Goal: Navigation & Orientation: Find specific page/section

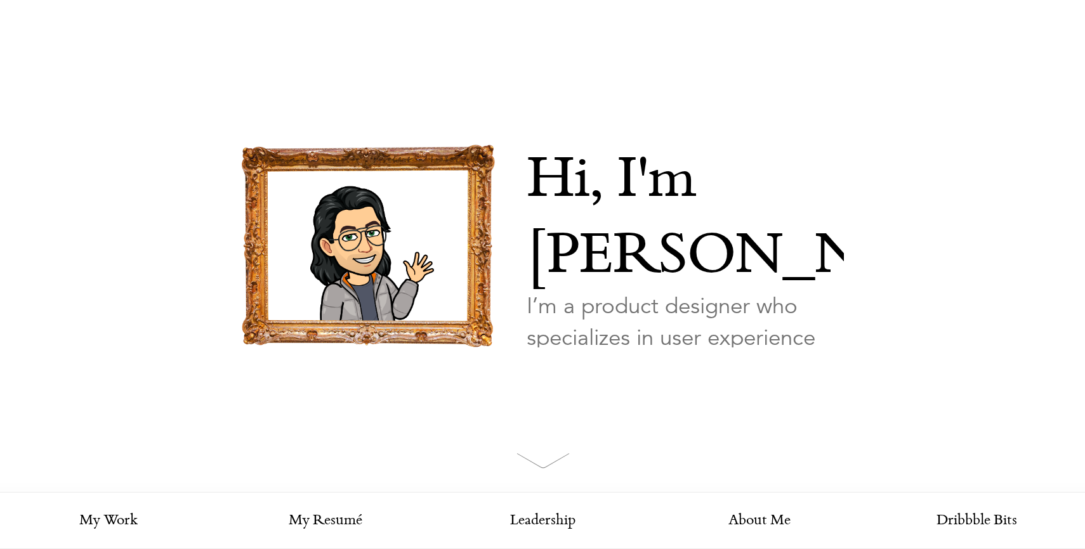
click at [537, 454] on img at bounding box center [542, 461] width 53 height 16
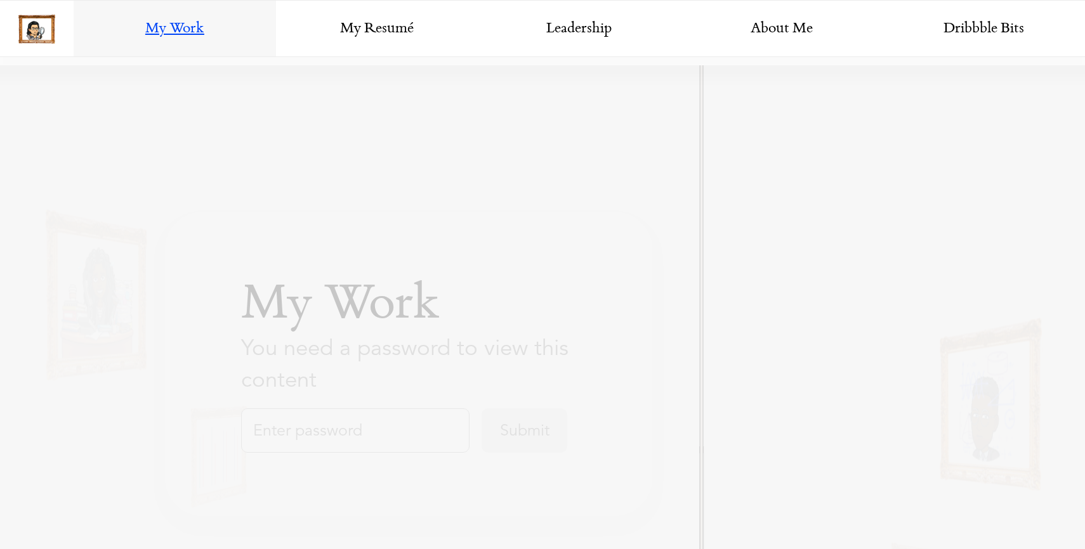
scroll to position [493, 0]
click at [358, 403] on div "My Work You need a password to view this content Submit" at bounding box center [408, 363] width 487 height 304
click at [393, 26] on link "My Resumé" at bounding box center [377, 29] width 202 height 57
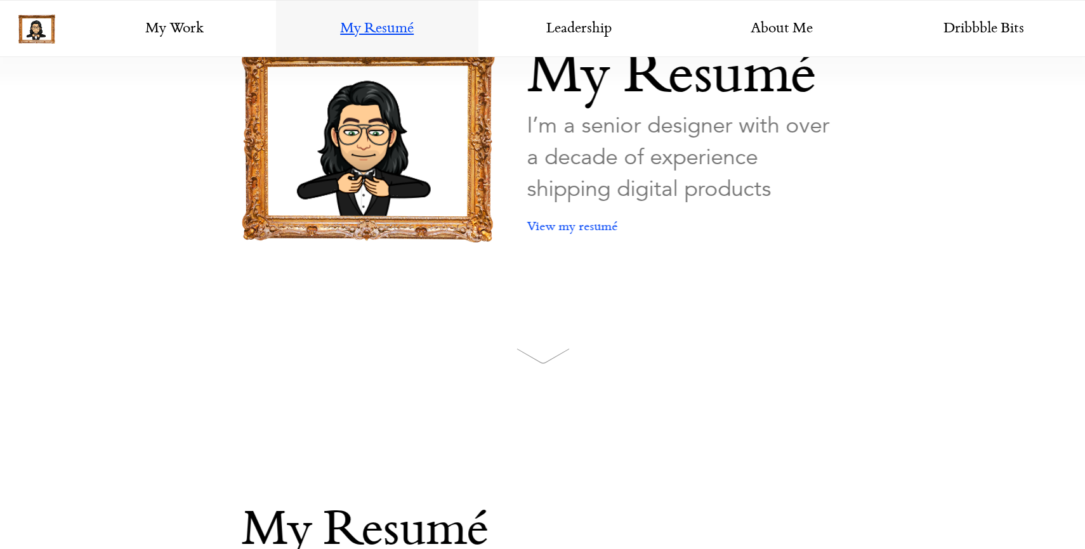
scroll to position [0, 0]
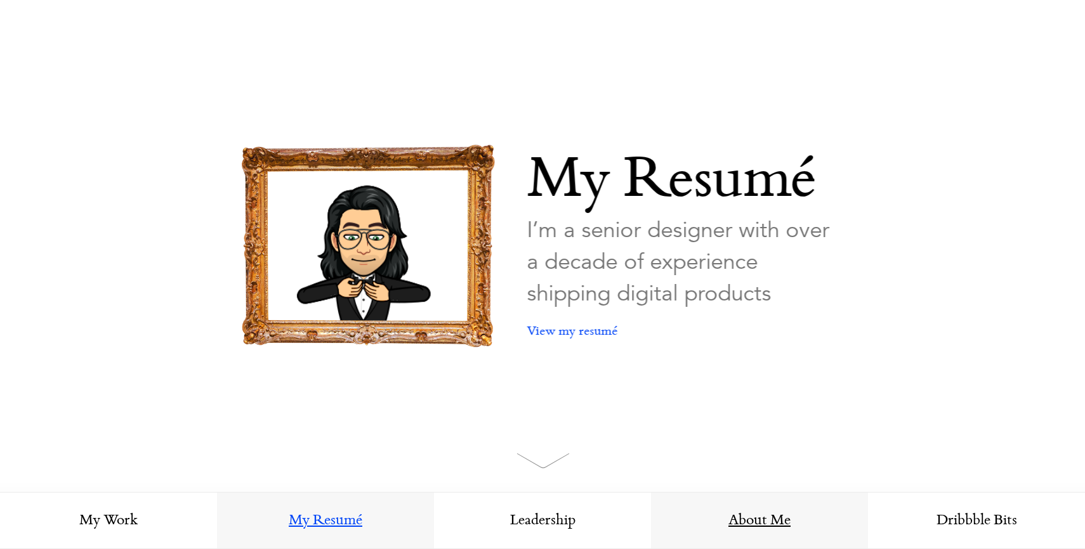
click at [764, 527] on link "About Me" at bounding box center [759, 521] width 217 height 57
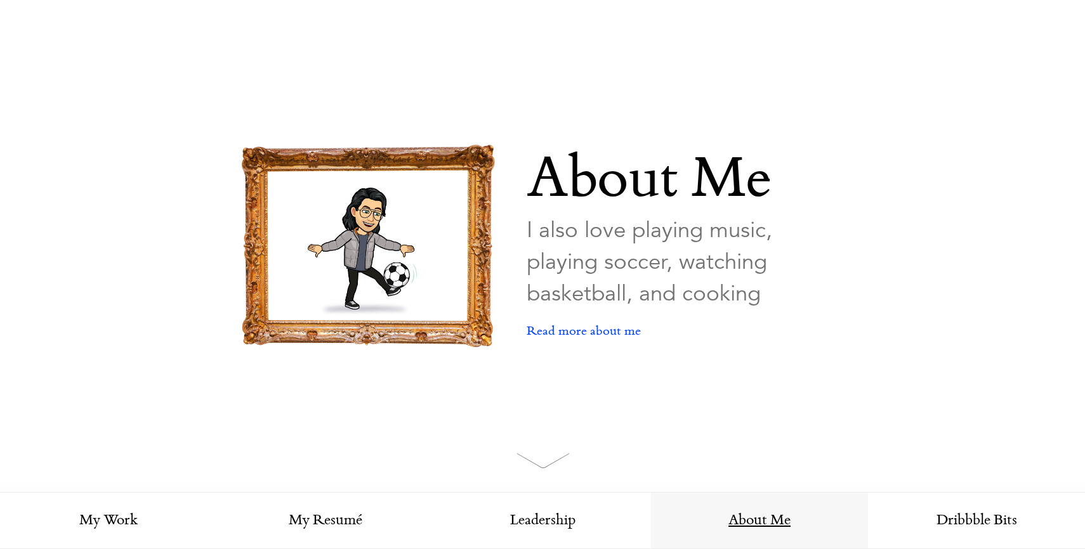
scroll to position [1, 0]
click at [620, 336] on link "Read more about me" at bounding box center [584, 331] width 114 height 44
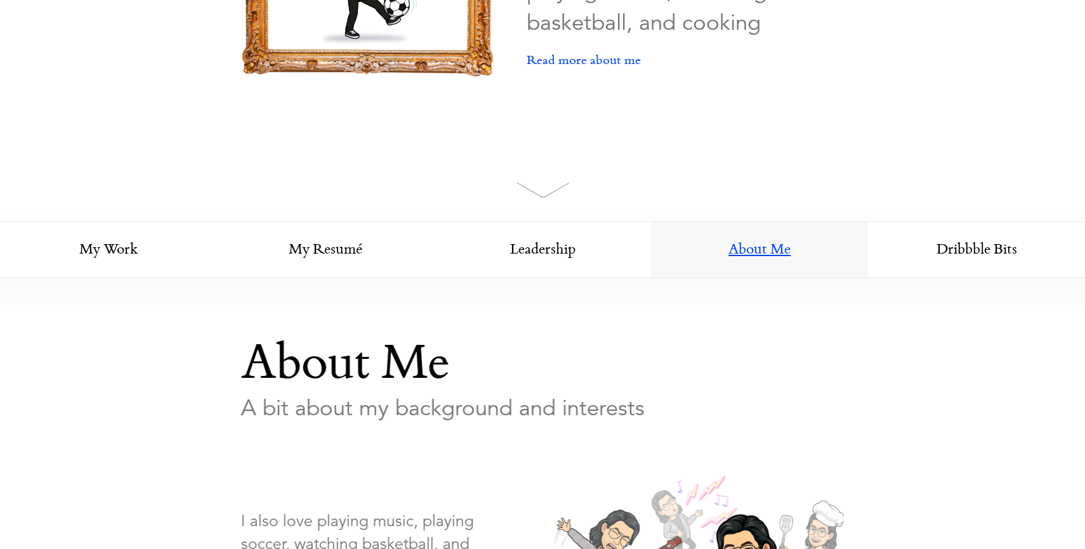
scroll to position [266, 0]
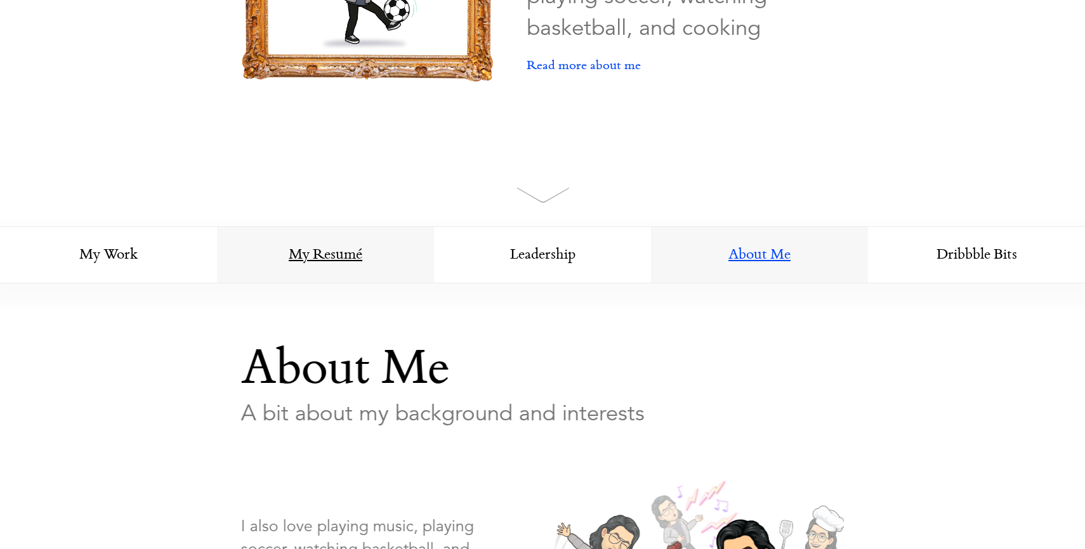
click at [325, 242] on link "My Resumé" at bounding box center [325, 255] width 217 height 57
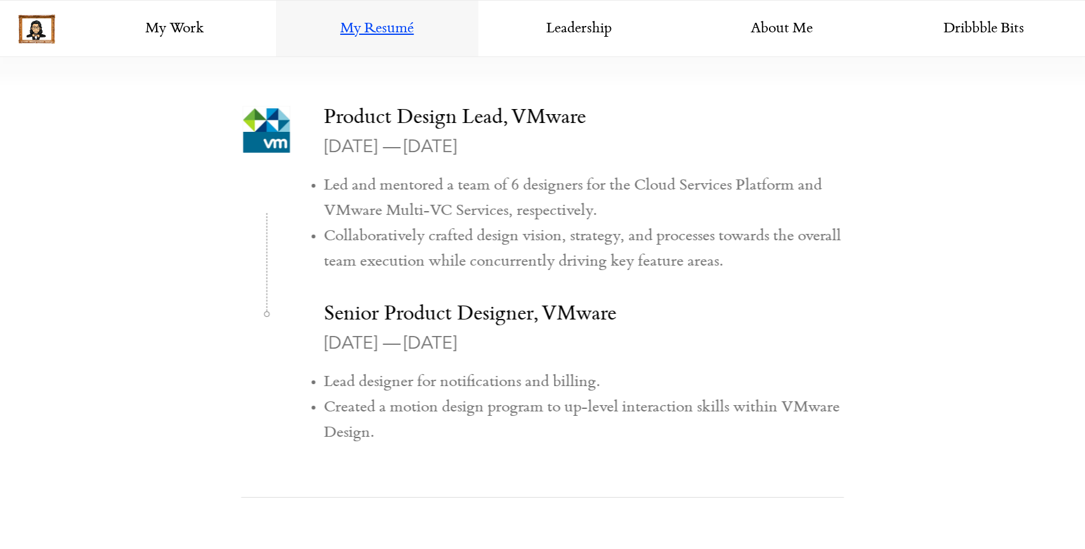
scroll to position [1326, 0]
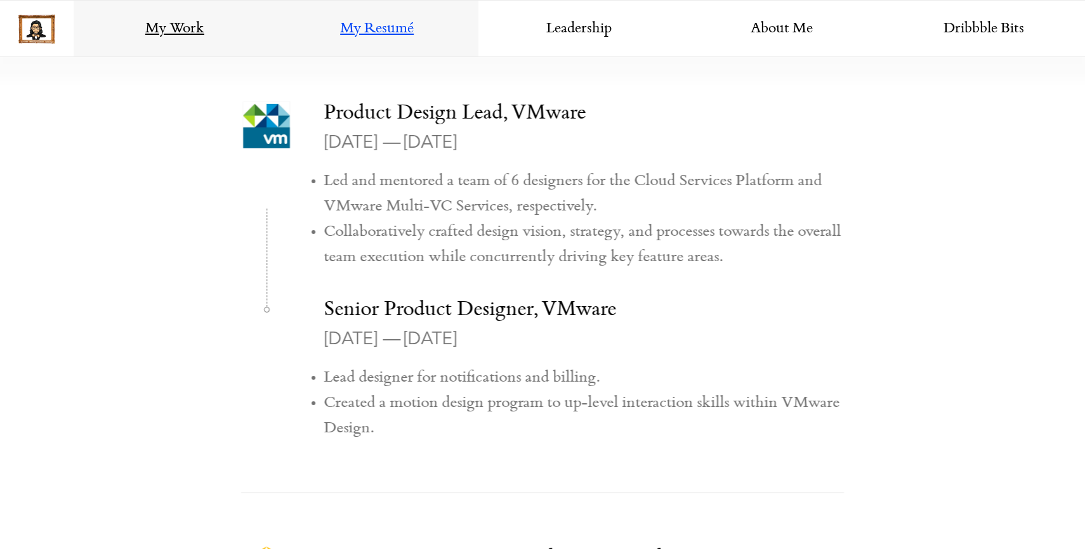
click at [210, 41] on link "My Work" at bounding box center [175, 29] width 202 height 57
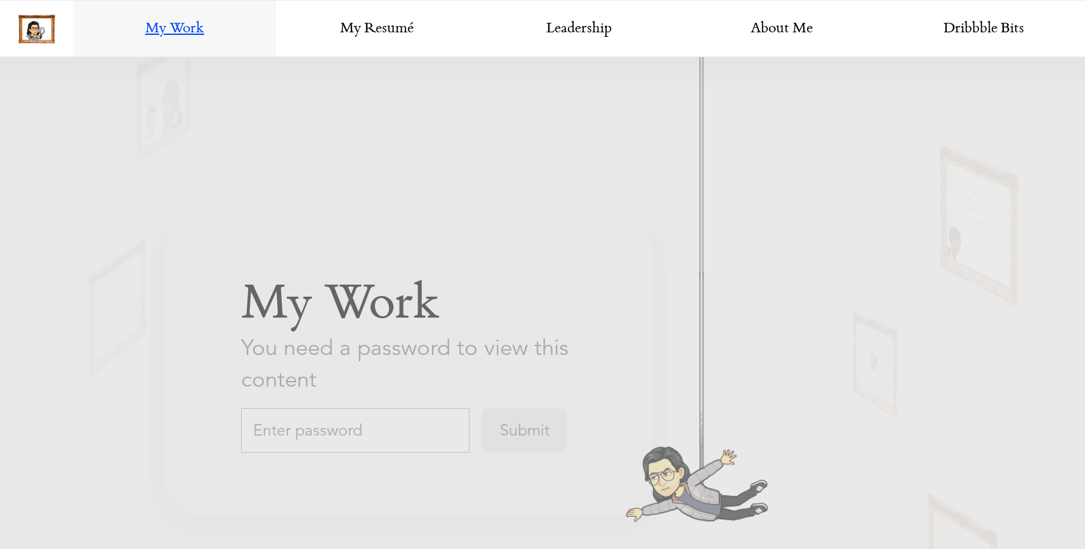
click at [309, 441] on input "text" at bounding box center [355, 430] width 228 height 44
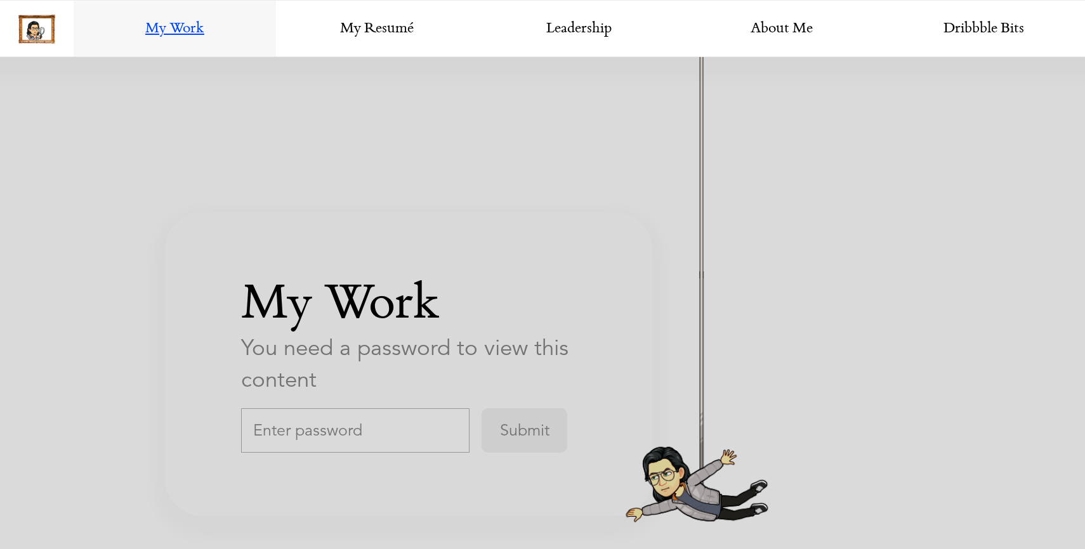
scroll to position [2208, 0]
click at [959, 25] on link "Dribbble Bits" at bounding box center [983, 29] width 202 height 57
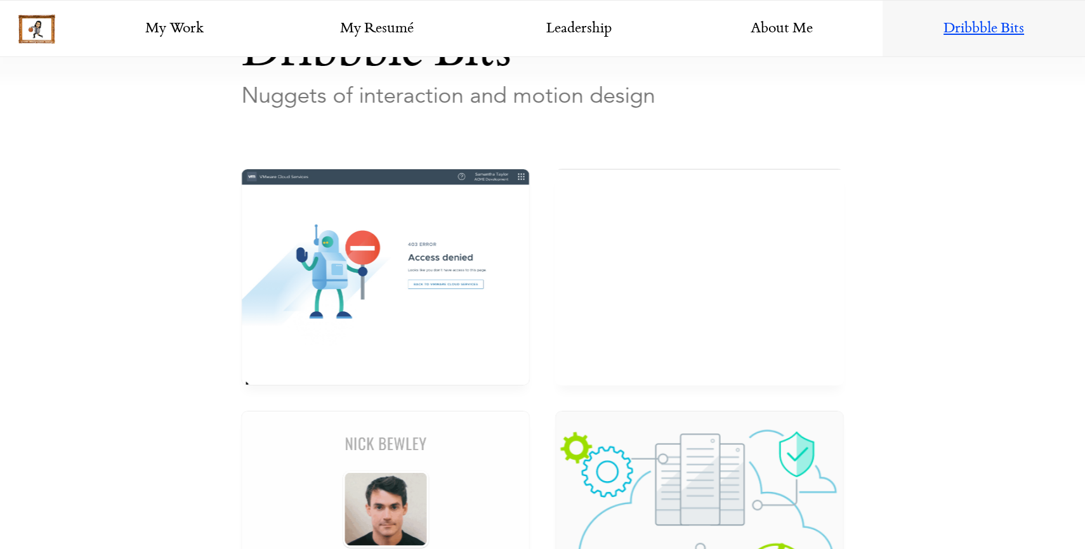
scroll to position [549, 0]
